Goal: Find specific page/section: Find specific page/section

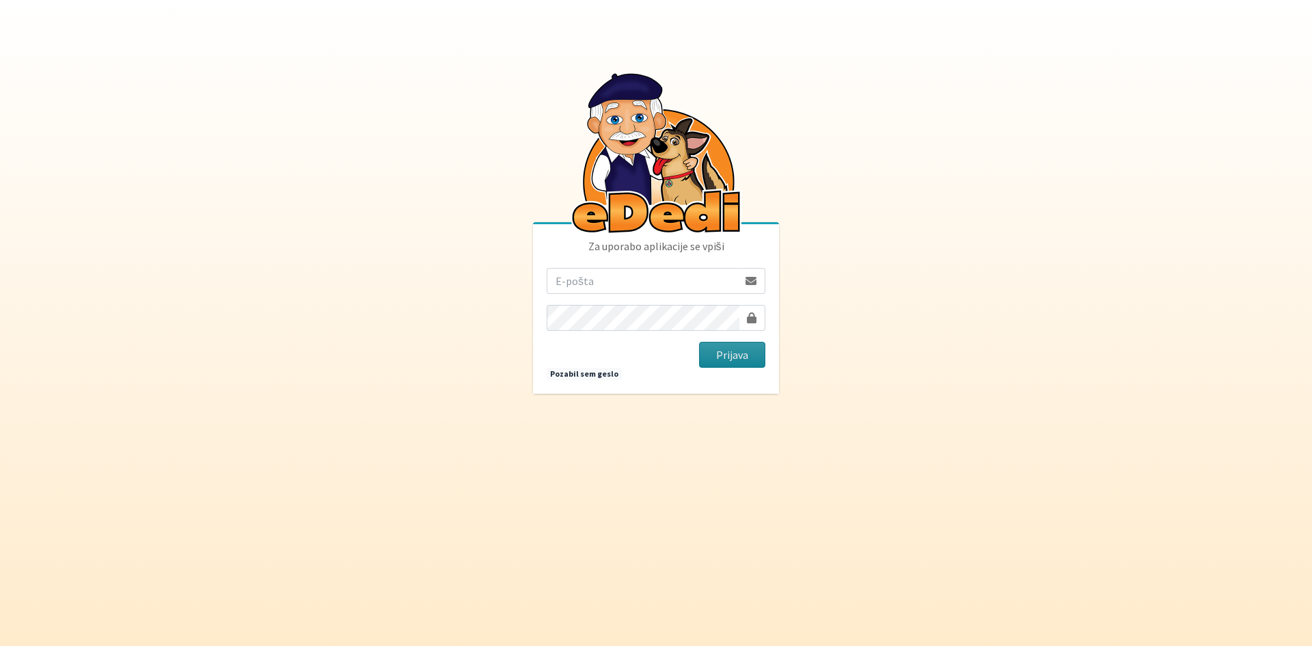
type input "katja.kobal@gmail.com"
click at [757, 353] on button "Prijava" at bounding box center [732, 355] width 66 height 26
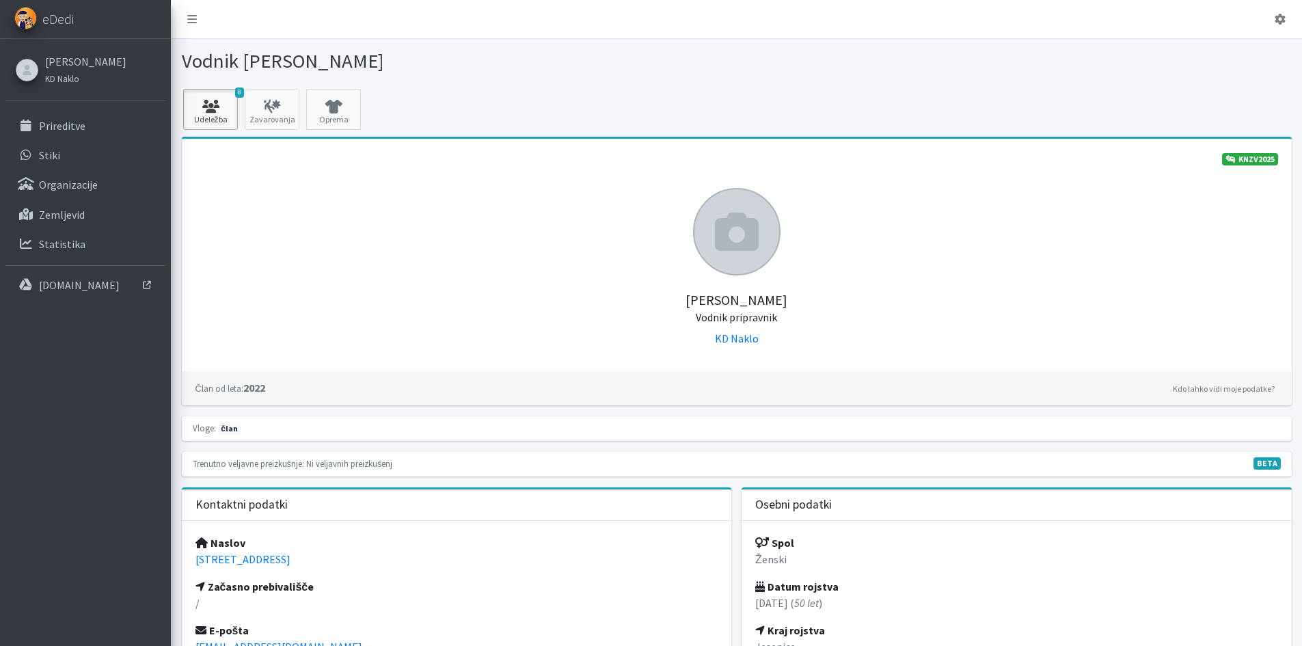
click at [194, 120] on link "8 Udeležba" at bounding box center [210, 109] width 55 height 41
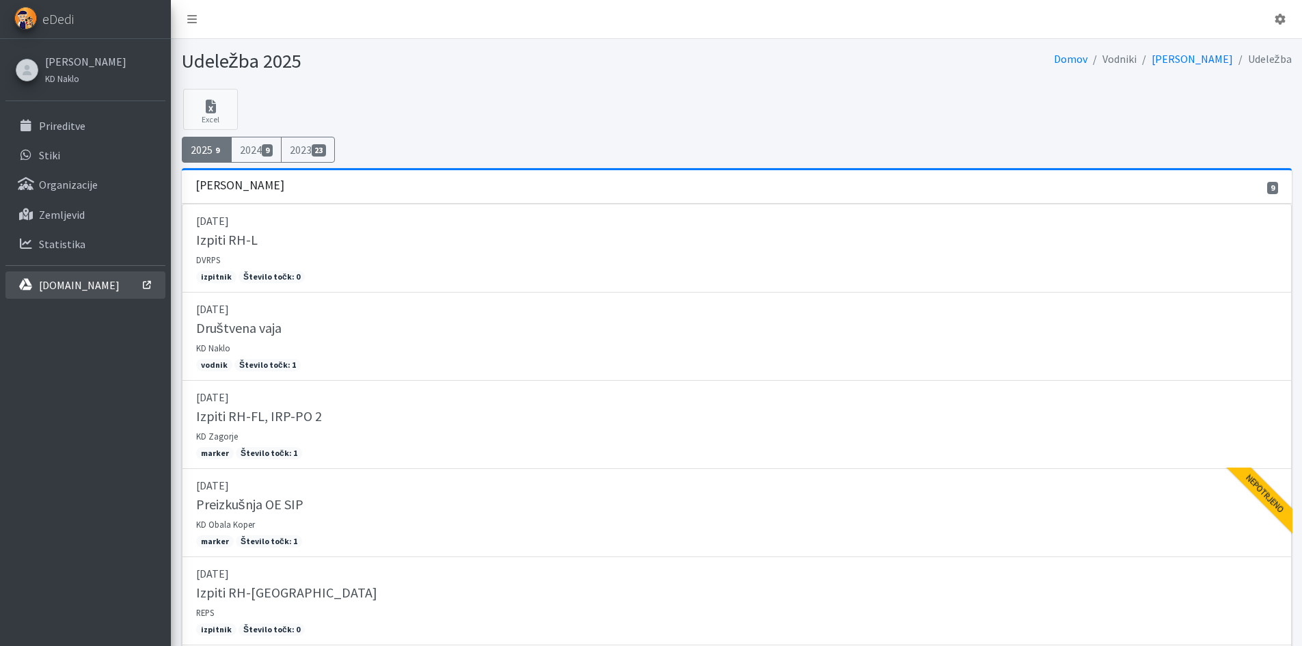
click at [84, 293] on link "[DOMAIN_NAME]" at bounding box center [85, 284] width 160 height 27
